Goal: Task Accomplishment & Management: Check status

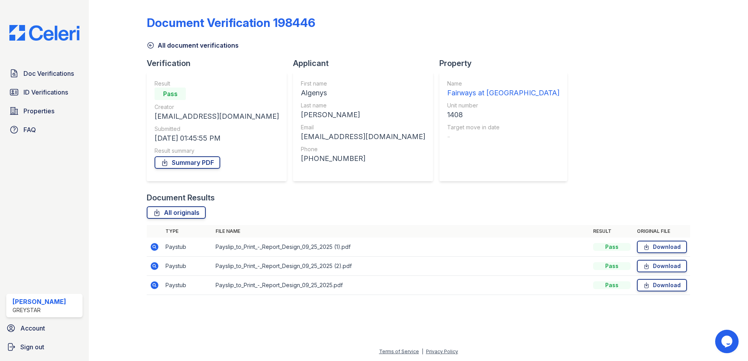
click at [151, 44] on icon at bounding box center [151, 45] width 8 height 8
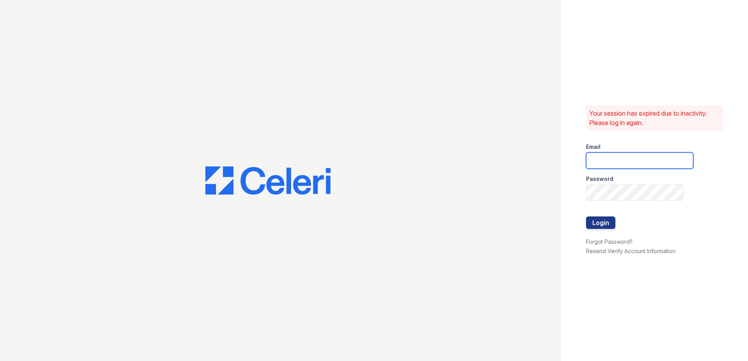
type input "fairways@greystar.com"
click at [605, 225] on button "Login" at bounding box center [600, 223] width 29 height 13
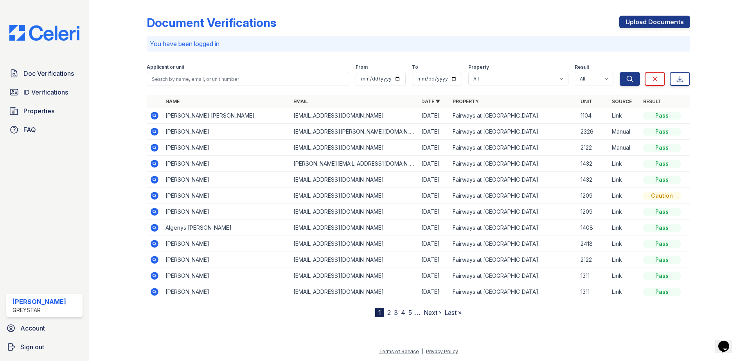
click at [387, 311] on link "2" at bounding box center [389, 313] width 4 height 8
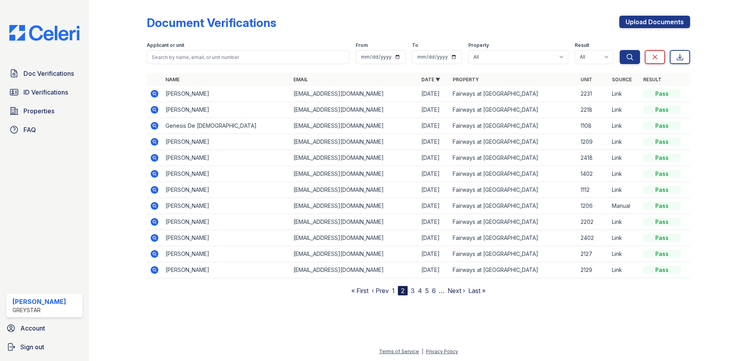
click at [153, 94] on icon at bounding box center [154, 93] width 9 height 9
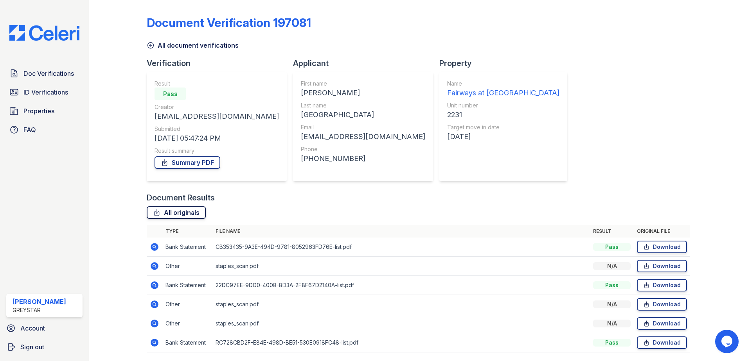
click at [171, 212] on link "All originals" at bounding box center [176, 213] width 59 height 13
click at [151, 246] on icon at bounding box center [155, 247] width 8 height 8
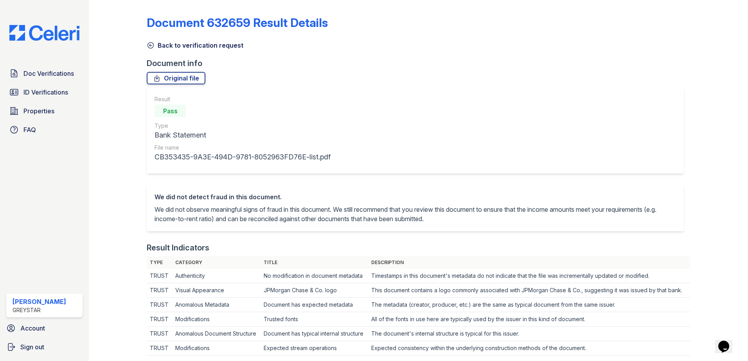
click at [148, 45] on icon at bounding box center [151, 45] width 8 height 8
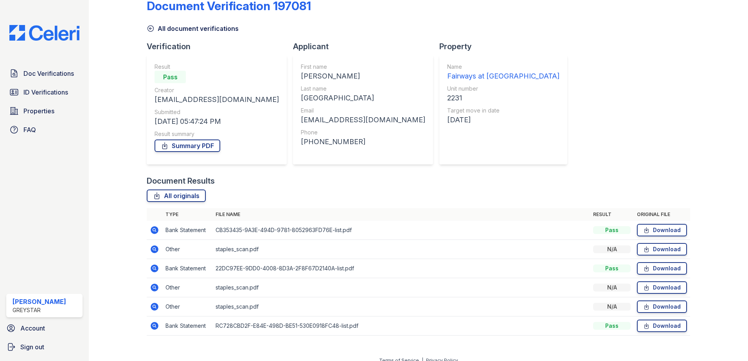
scroll to position [26, 0]
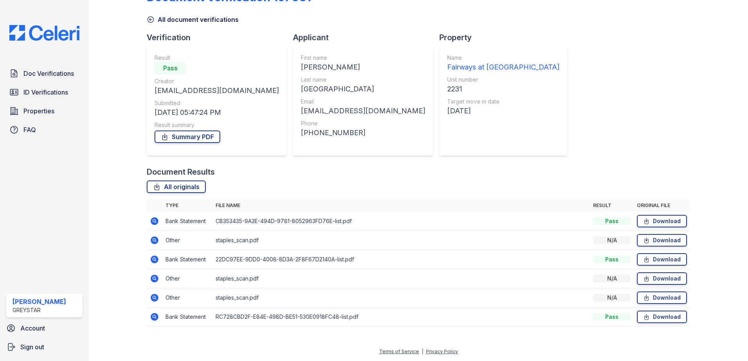
click at [153, 241] on icon at bounding box center [155, 241] width 8 height 8
